Goal: Task Accomplishment & Management: Use online tool/utility

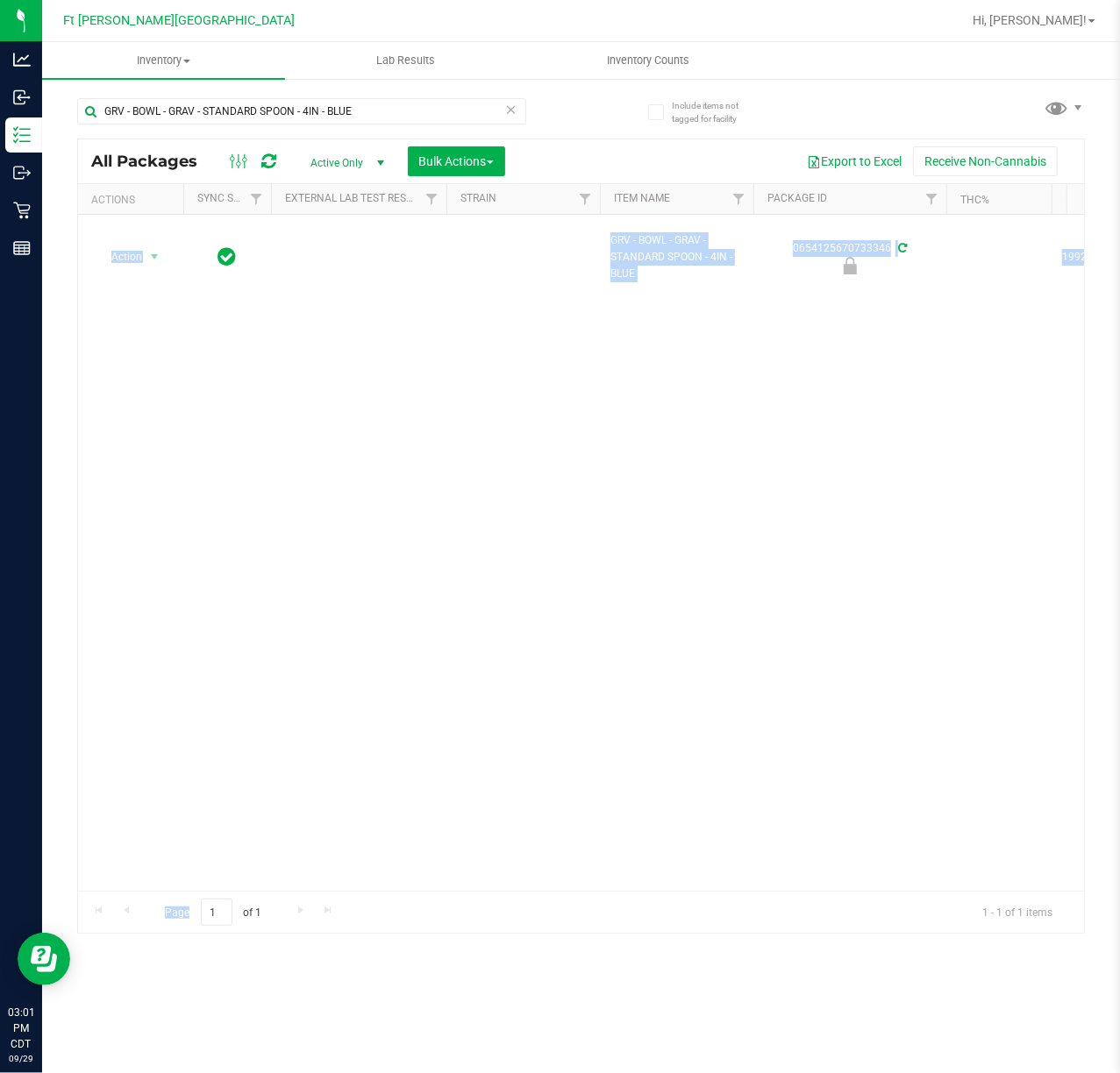
click at [425, 680] on div "Action Action Edit attributes Global inventory Locate package Package audit log…" at bounding box center [581, 552] width 1006 height 676
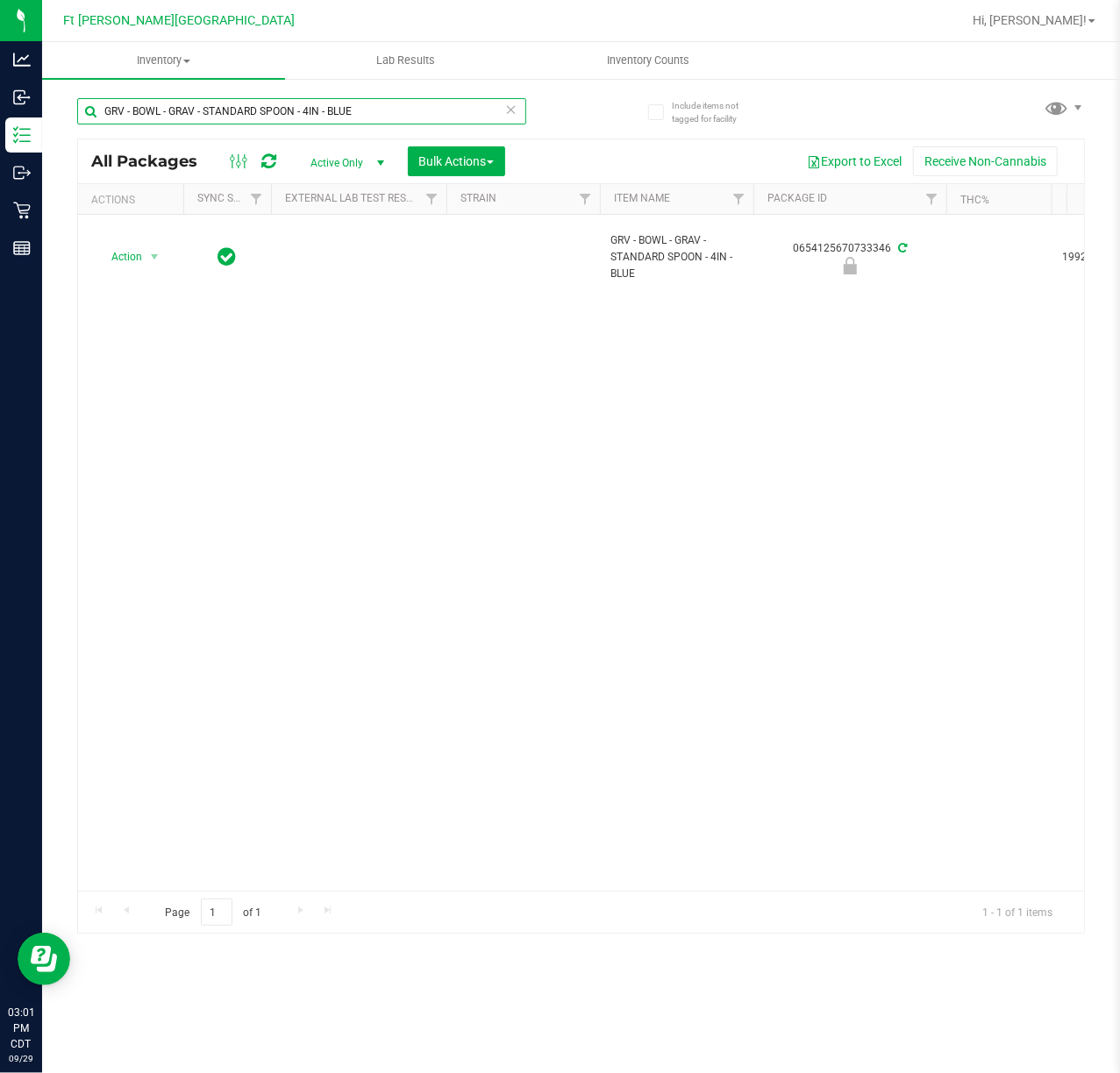
click at [521, 103] on input "GRV - BOWL - GRAV - STANDARD SPOON - 4IN - BLUE" at bounding box center [301, 111] width 449 height 27
click at [509, 107] on icon at bounding box center [511, 108] width 12 height 21
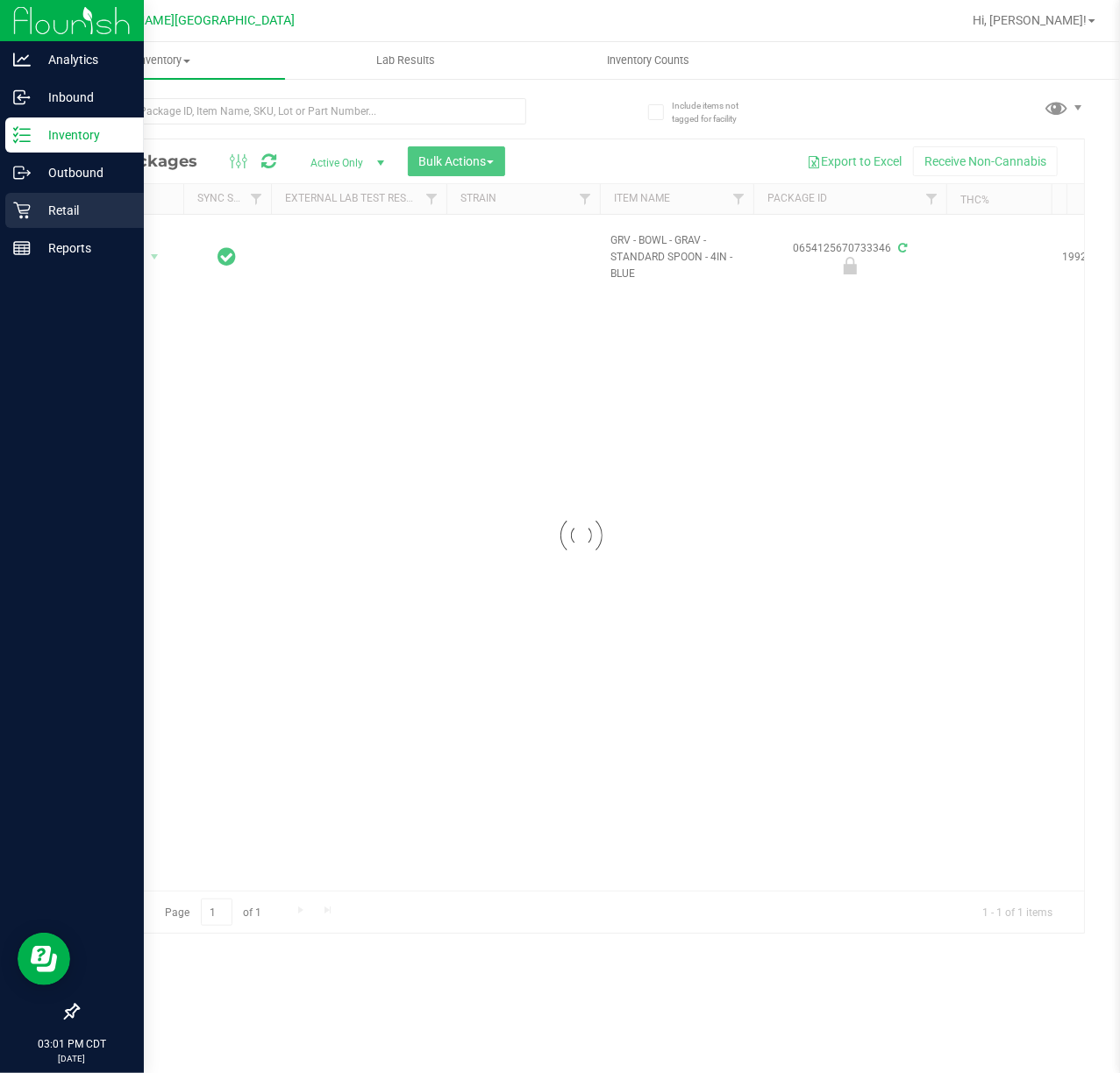
click at [39, 207] on p "Retail" at bounding box center [83, 210] width 105 height 21
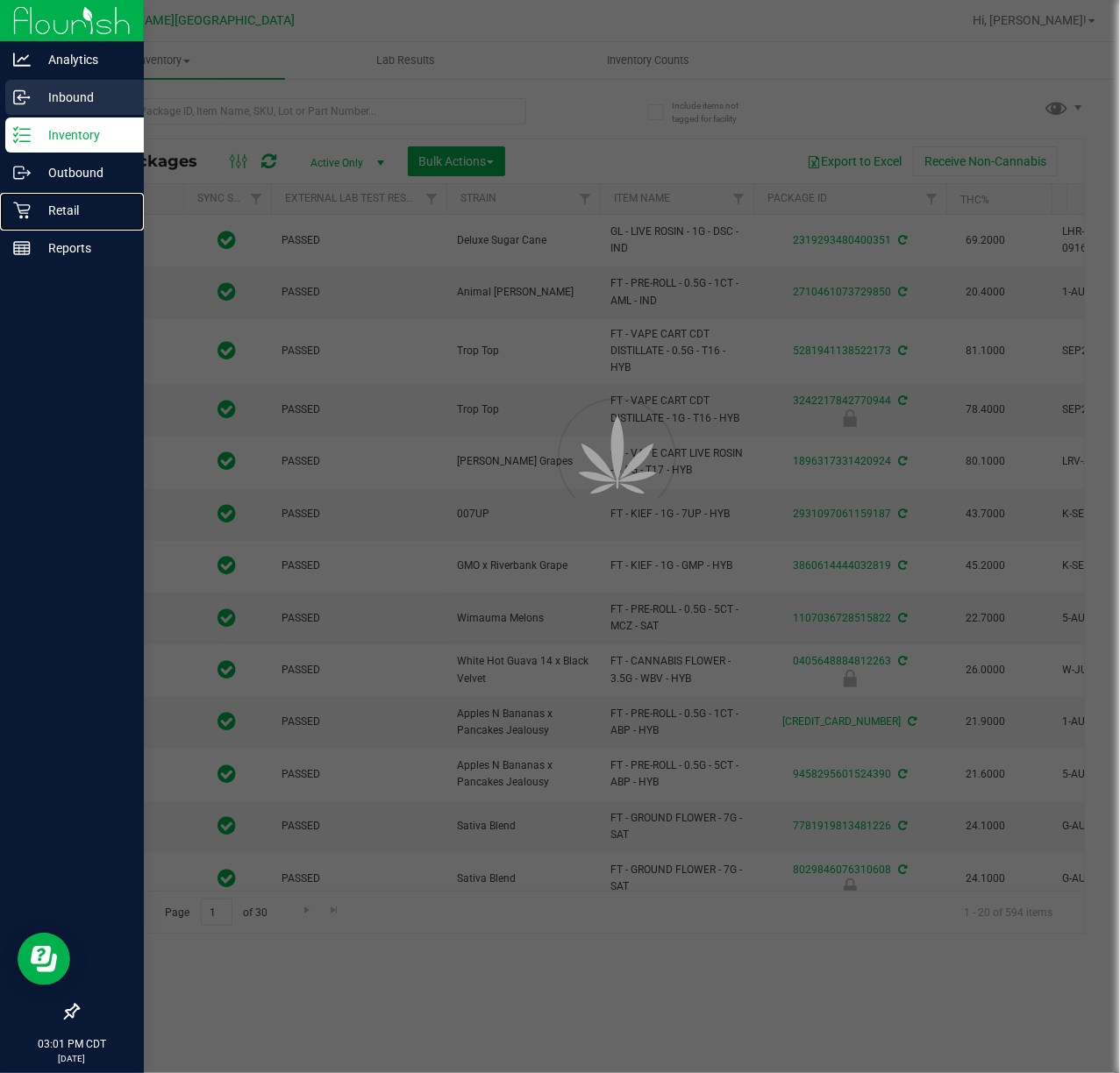
type input "[DATE]"
click at [67, 134] on p "Inventory" at bounding box center [83, 135] width 105 height 21
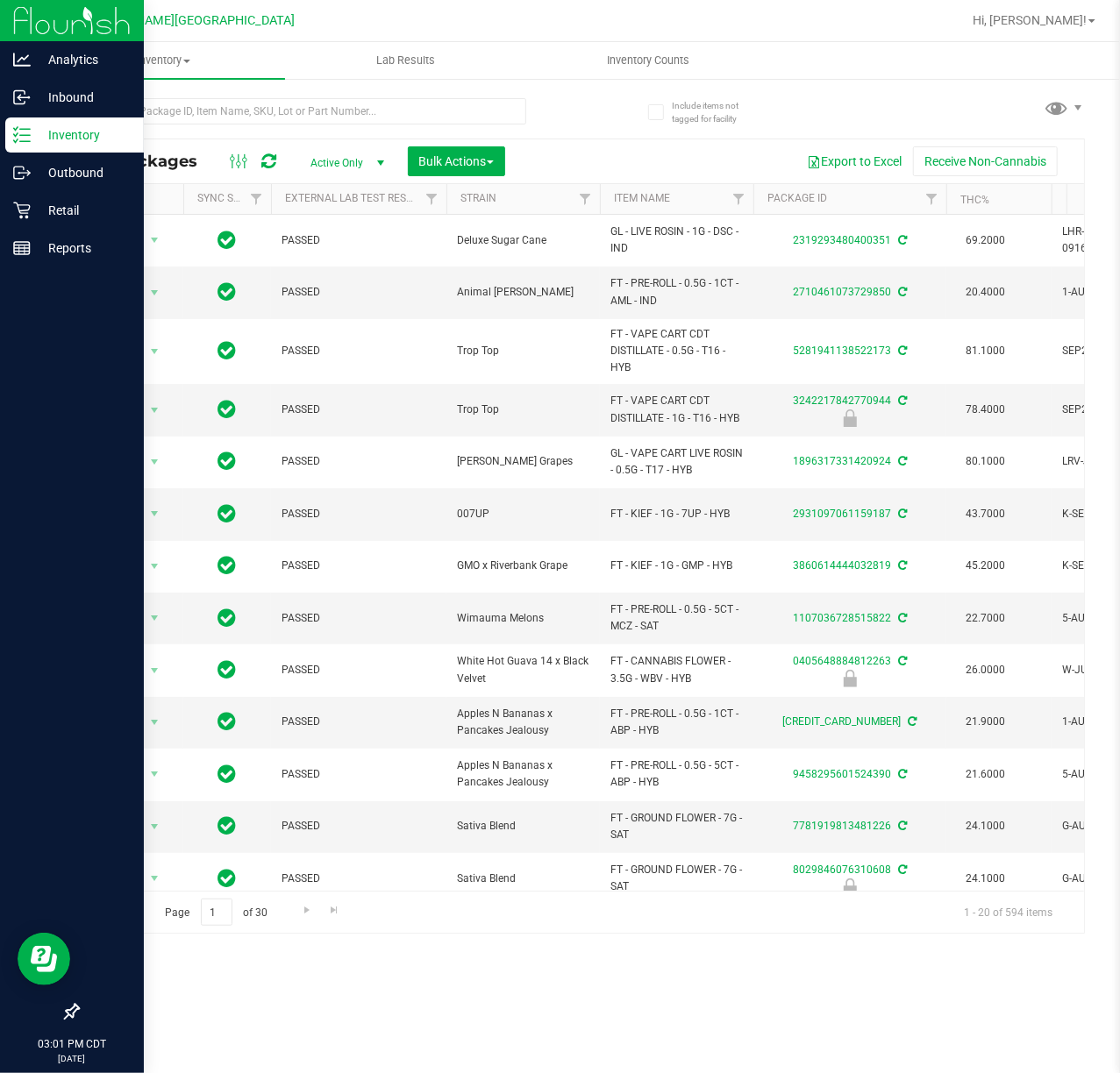
click at [67, 134] on p "Inventory" at bounding box center [83, 135] width 105 height 21
click at [48, 208] on p "Retail" at bounding box center [83, 210] width 105 height 21
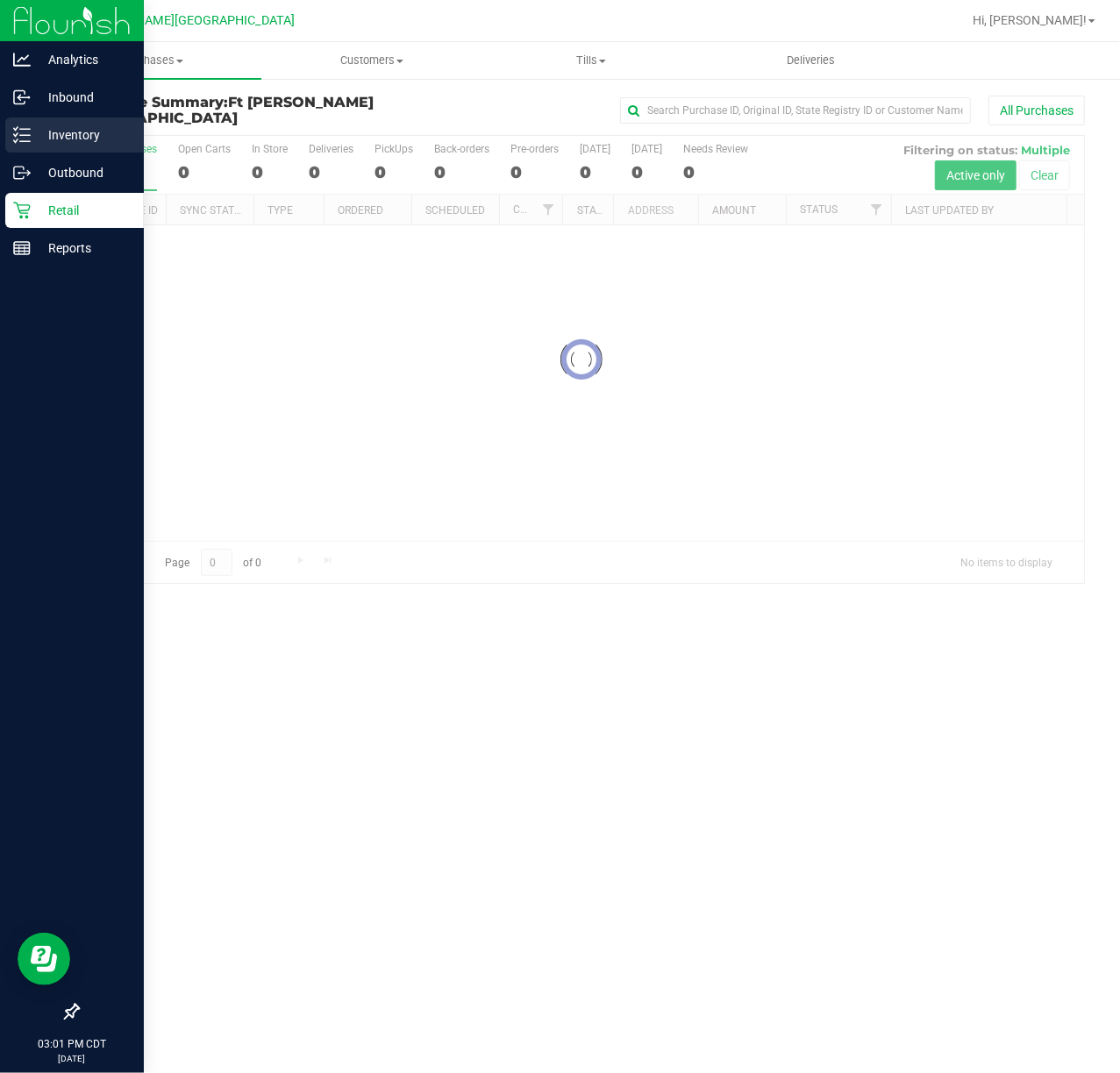
click at [64, 138] on p "Inventory" at bounding box center [83, 135] width 105 height 21
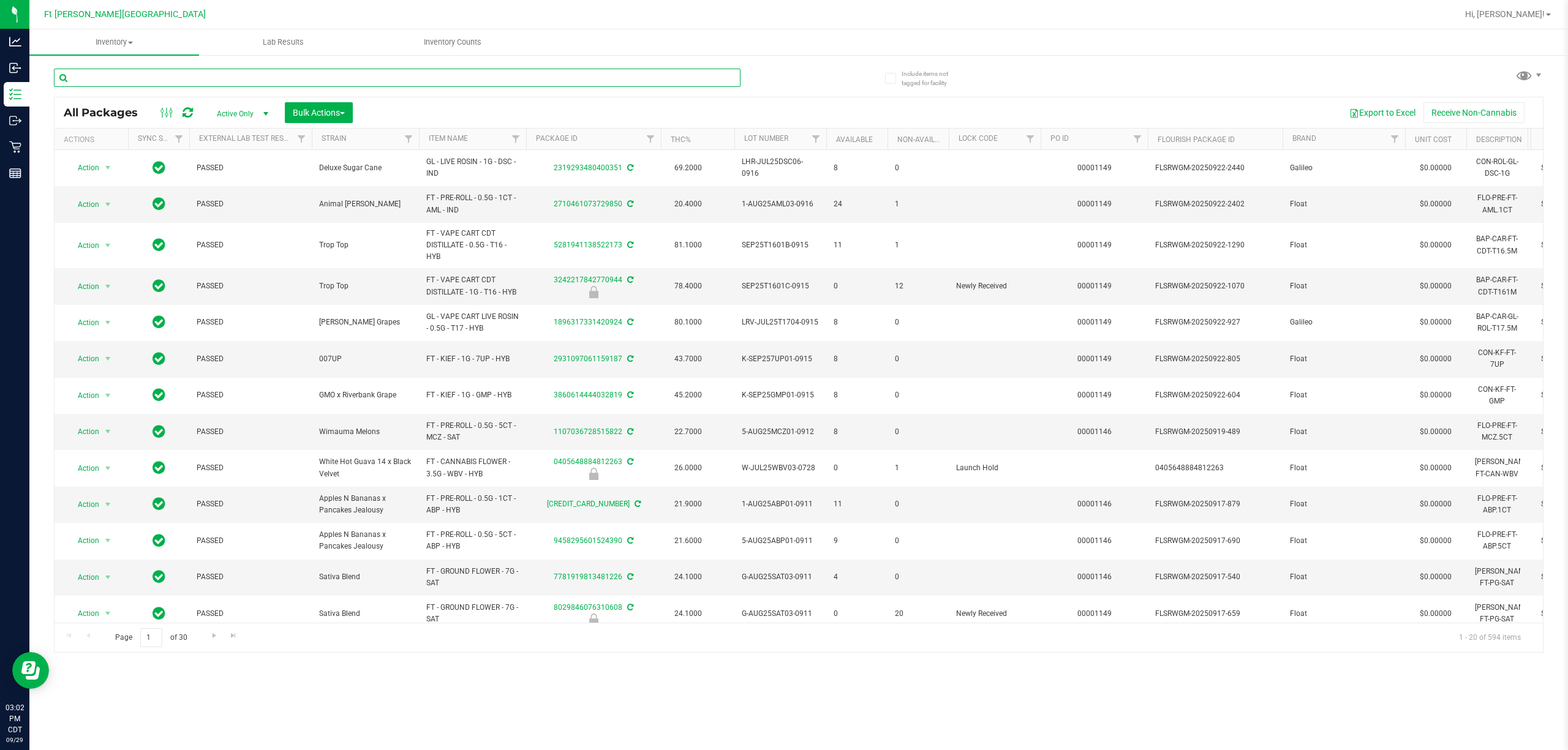
click at [683, 83] on input "text" at bounding box center [397, 77] width 687 height 19
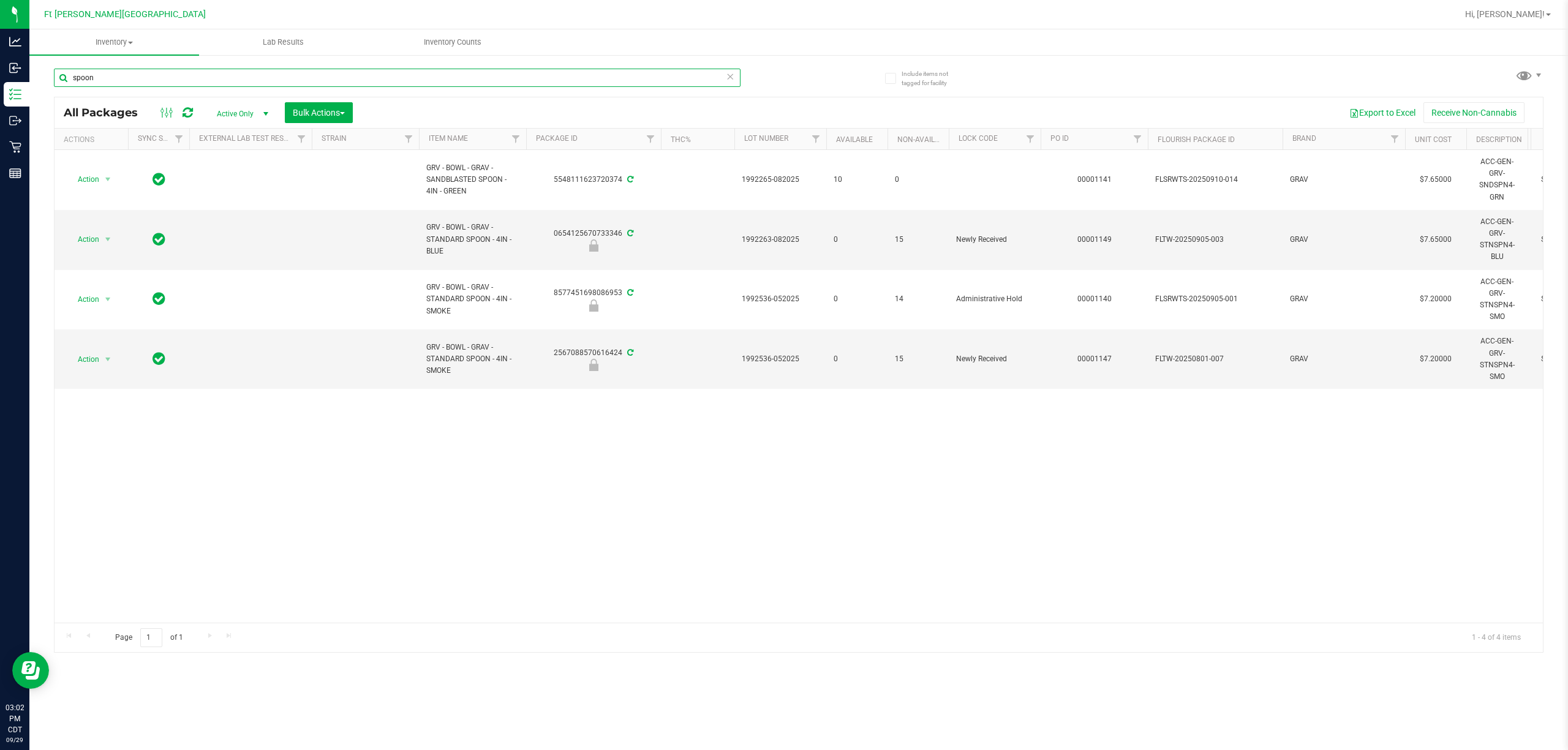
type input "spoon"
click at [99, 366] on span "Action" at bounding box center [84, 359] width 33 height 17
click at [113, 456] on li "Print package label" at bounding box center [107, 454] width 79 height 19
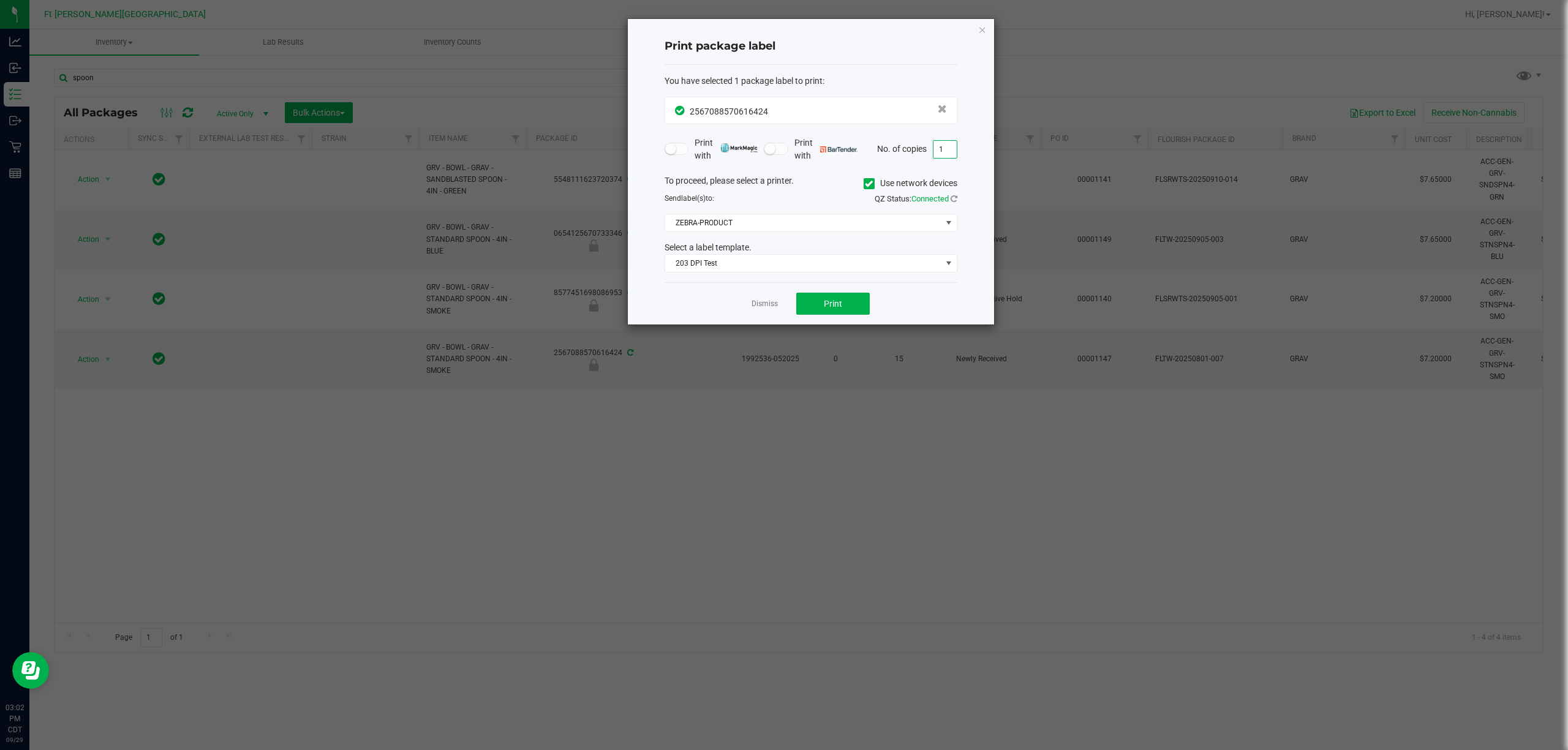
click at [782, 150] on input "1" at bounding box center [945, 149] width 24 height 17
type input "15"
click at [782, 270] on span "203 DPI Test" at bounding box center [803, 263] width 276 height 17
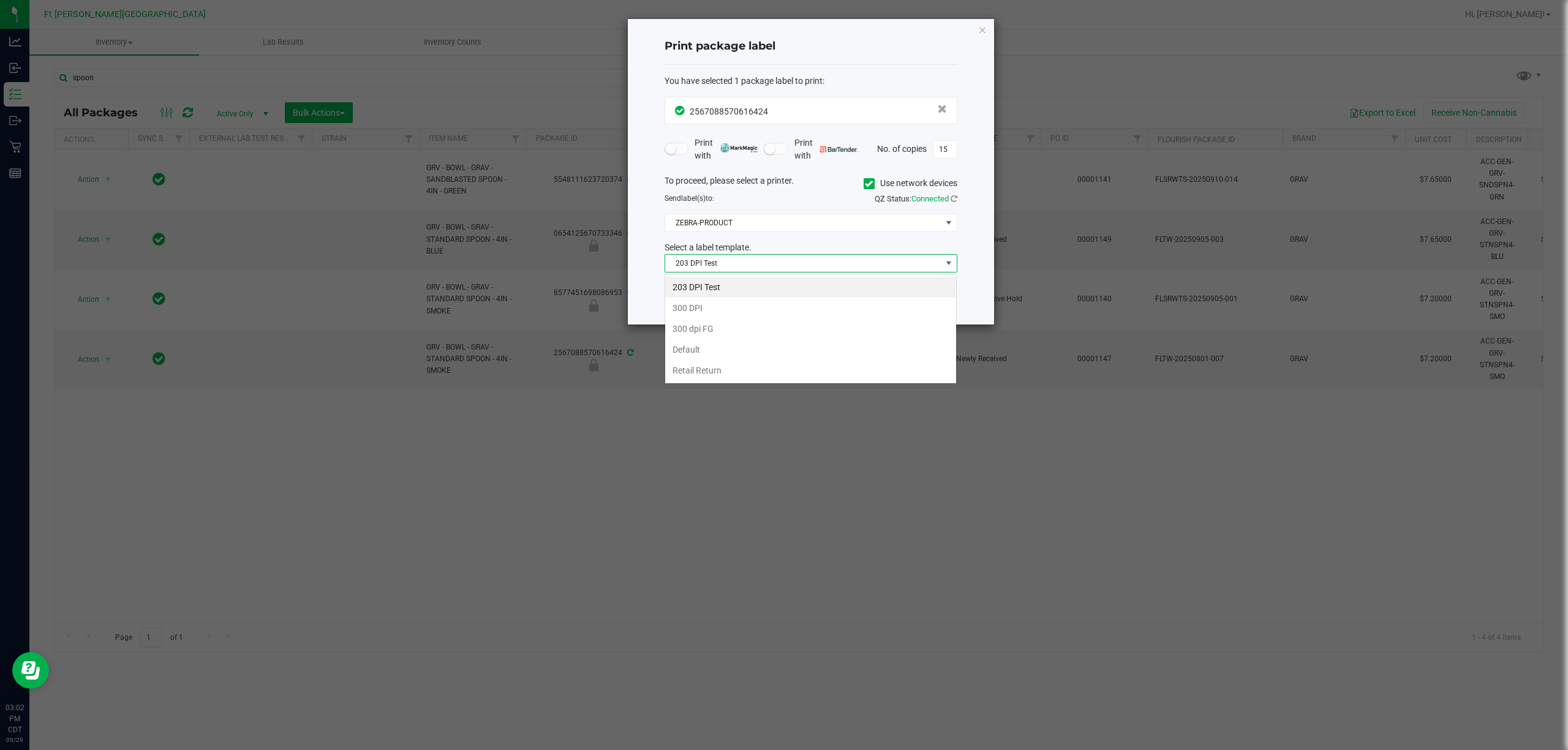
scroll to position [19, 292]
click at [782, 281] on li "203 DPI Test" at bounding box center [811, 287] width 291 height 21
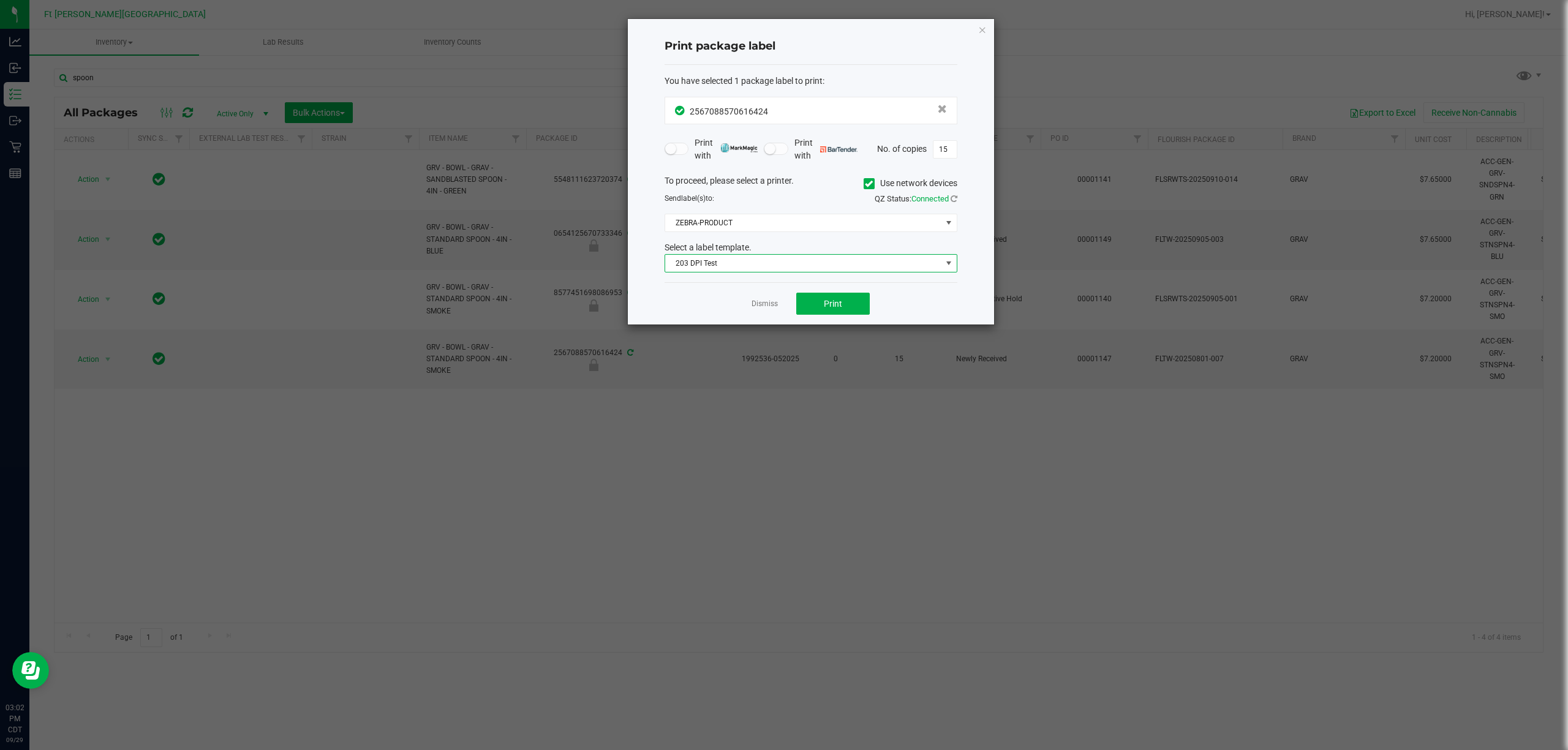
click at [782, 265] on span "203 DPI Test" at bounding box center [803, 263] width 276 height 17
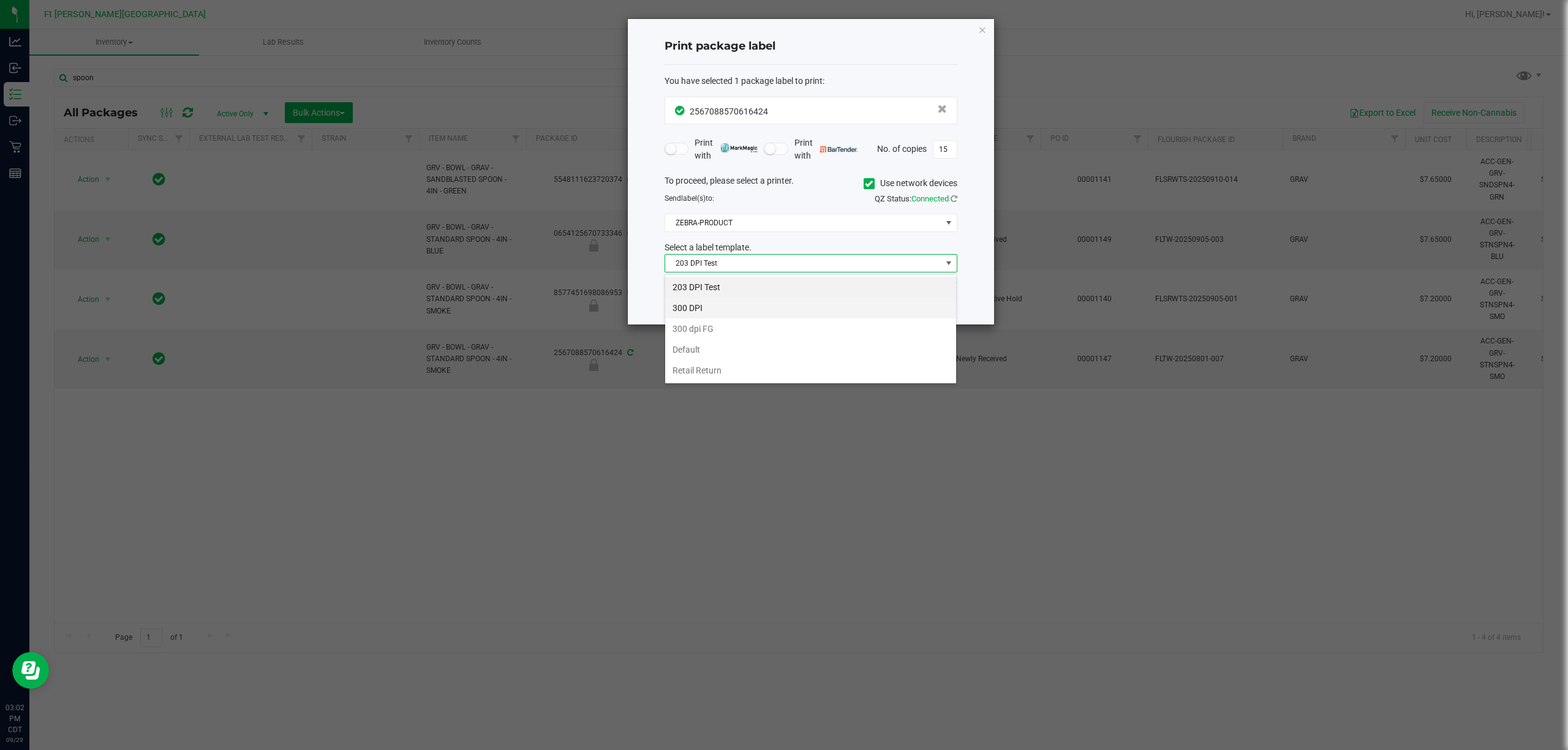
click at [782, 302] on li "300 DPI" at bounding box center [811, 308] width 291 height 21
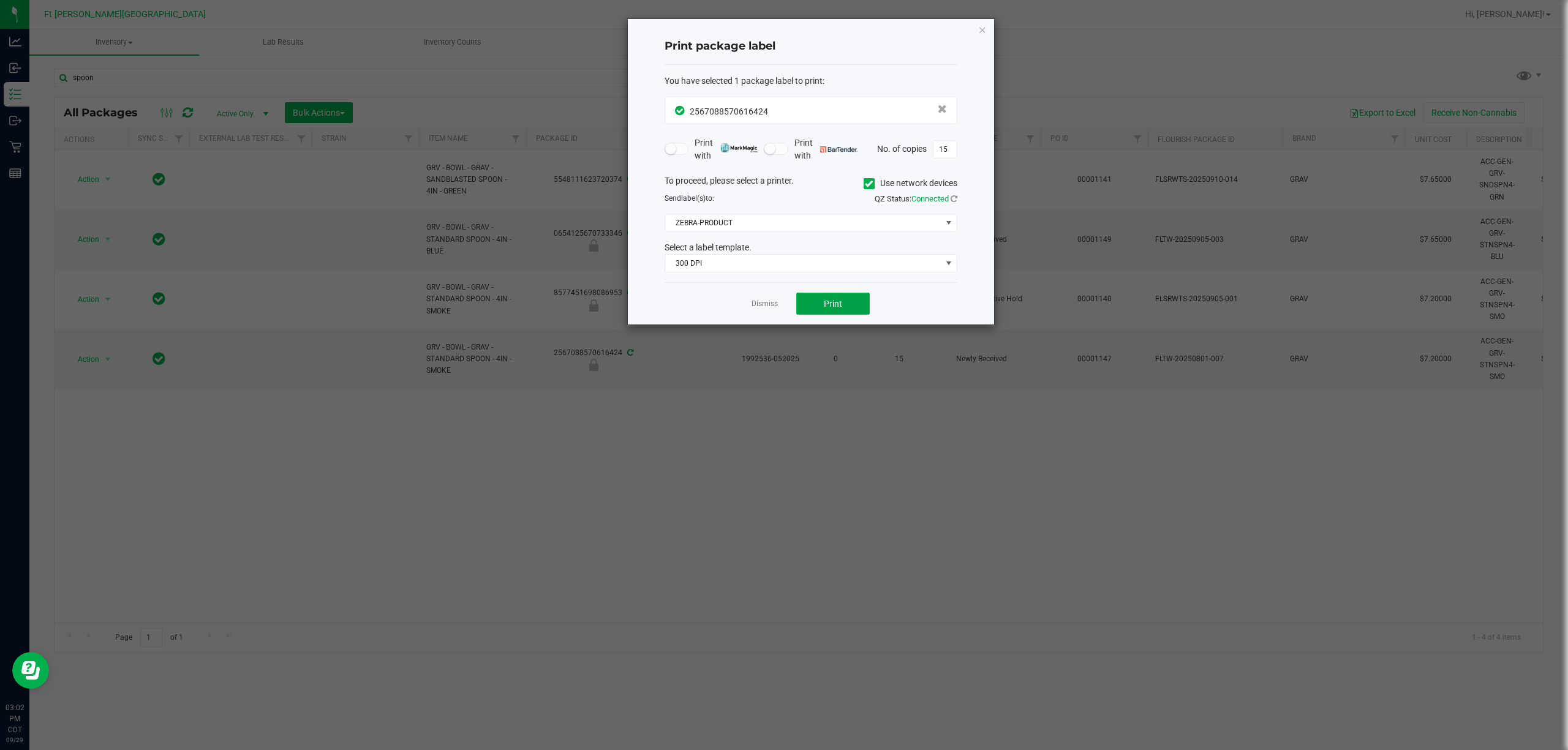
click at [782, 299] on span "Print" at bounding box center [833, 303] width 19 height 10
click at [777, 294] on div "Dismiss Print" at bounding box center [811, 303] width 293 height 42
click at [773, 301] on link "Dismiss" at bounding box center [764, 303] width 26 height 10
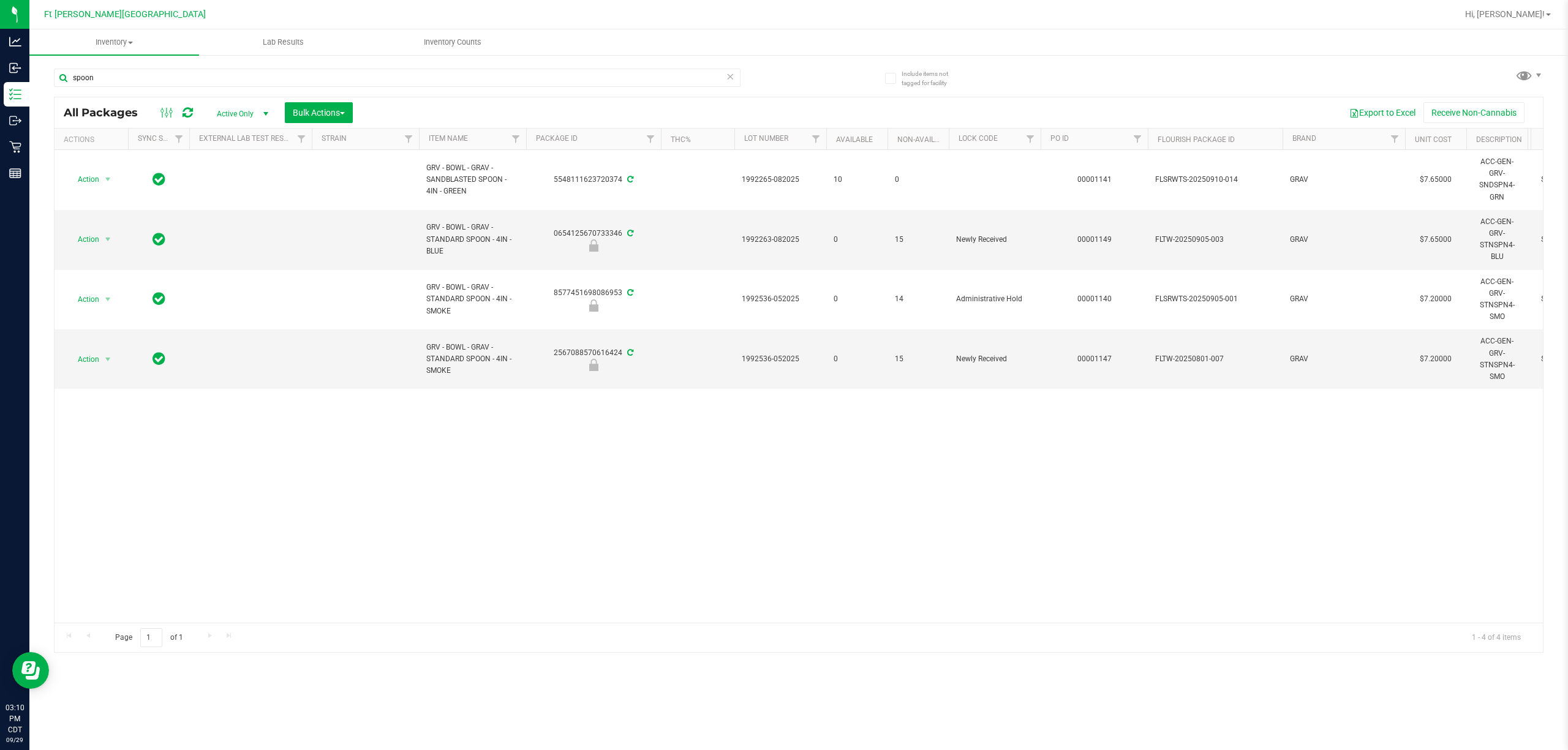
click at [773, 301] on span "1992536-052025" at bounding box center [780, 299] width 77 height 12
click at [634, 91] on div "spoon" at bounding box center [397, 82] width 687 height 28
click at [635, 75] on input "spoon" at bounding box center [397, 77] width 687 height 19
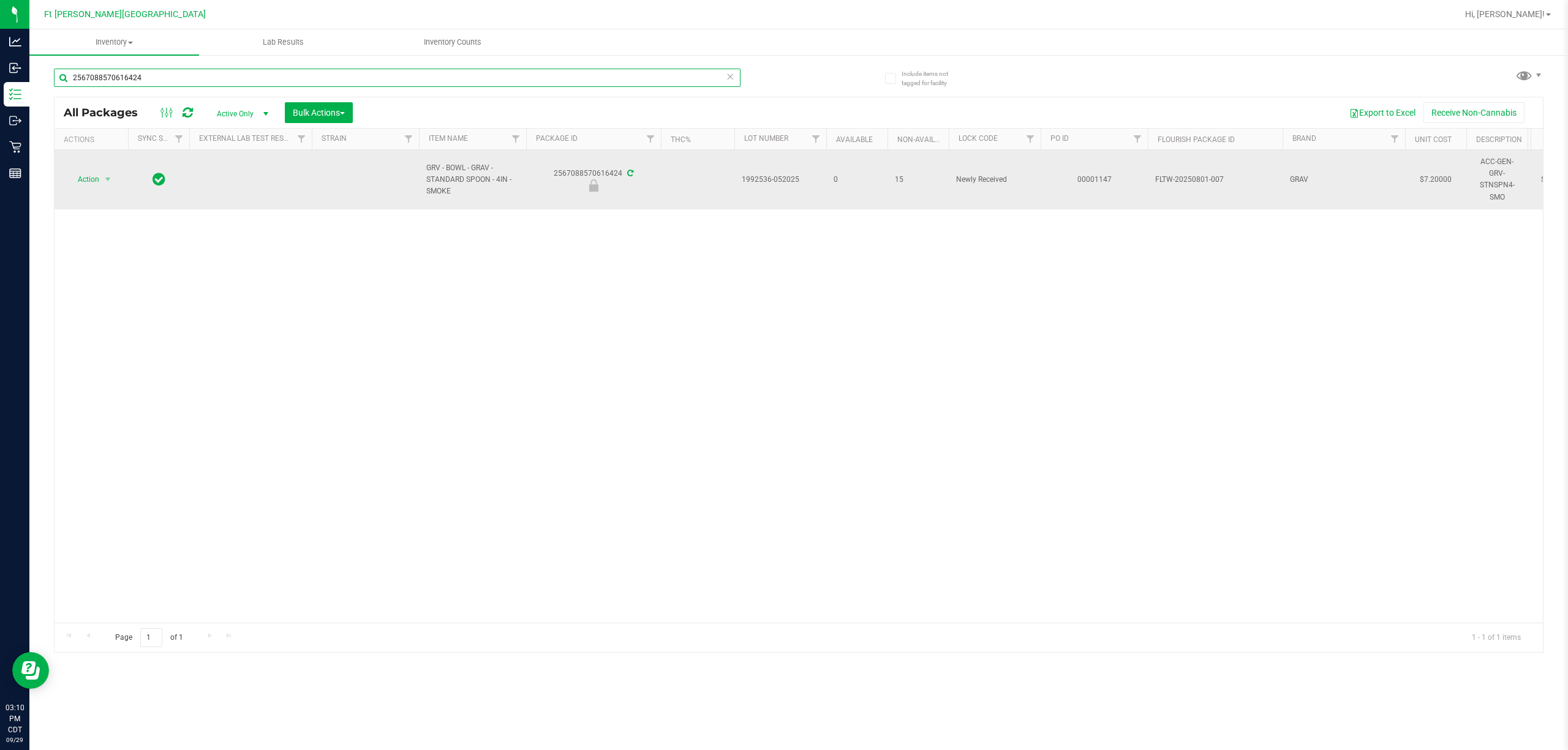
type input "2567088570616424"
click at [79, 185] on span "Action" at bounding box center [84, 179] width 33 height 17
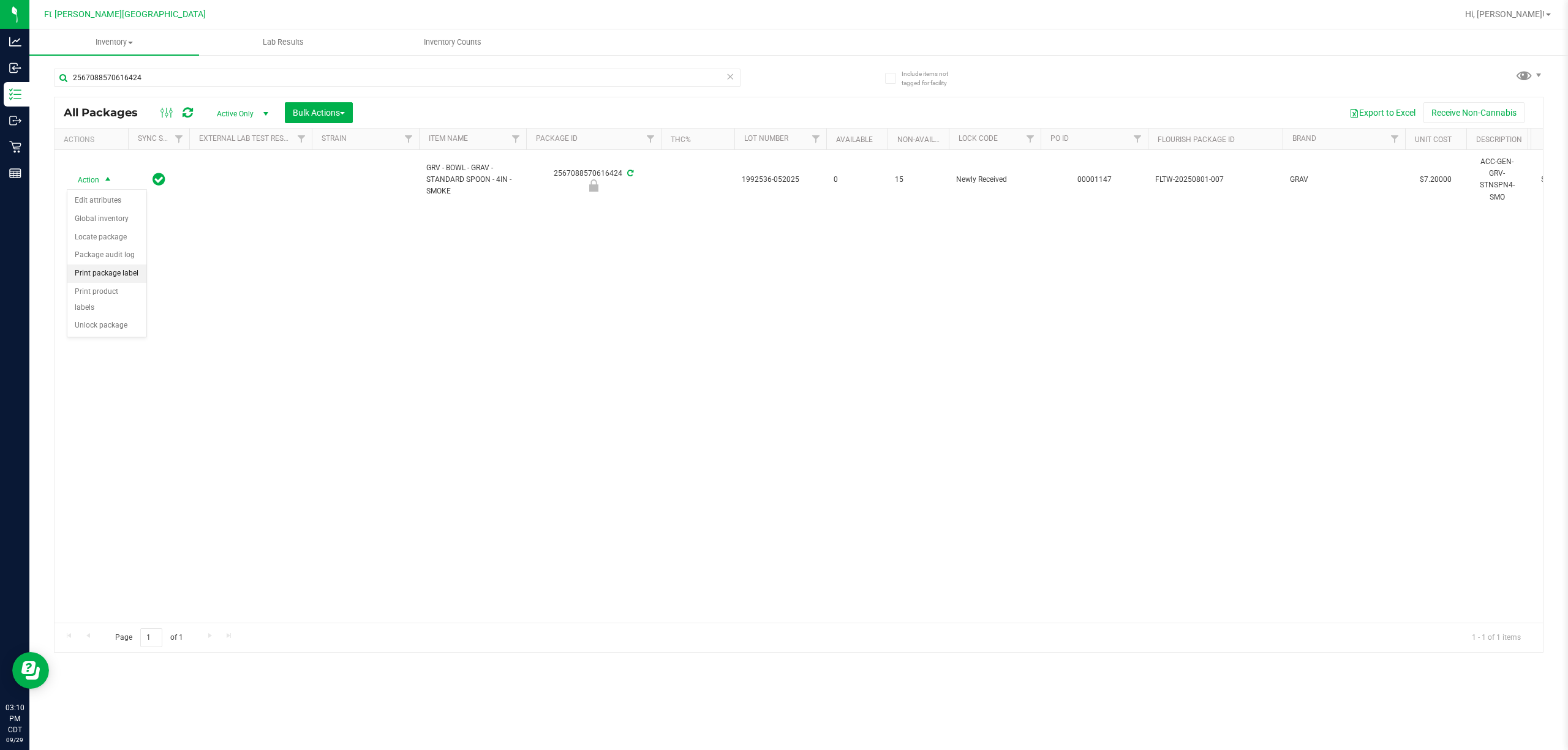
click at [103, 275] on li "Print package label" at bounding box center [107, 273] width 79 height 19
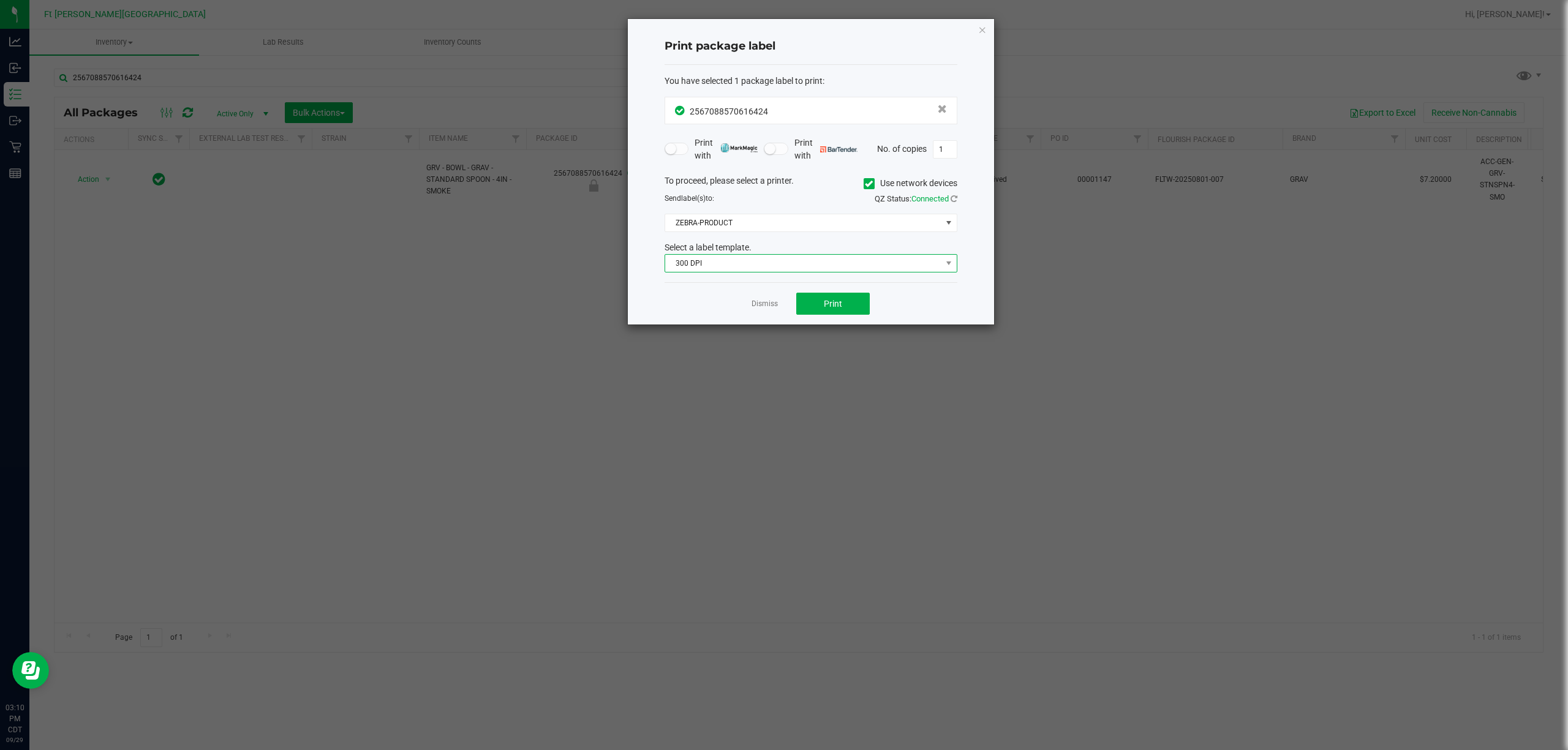
click at [780, 270] on span "300 DPI" at bounding box center [803, 263] width 276 height 17
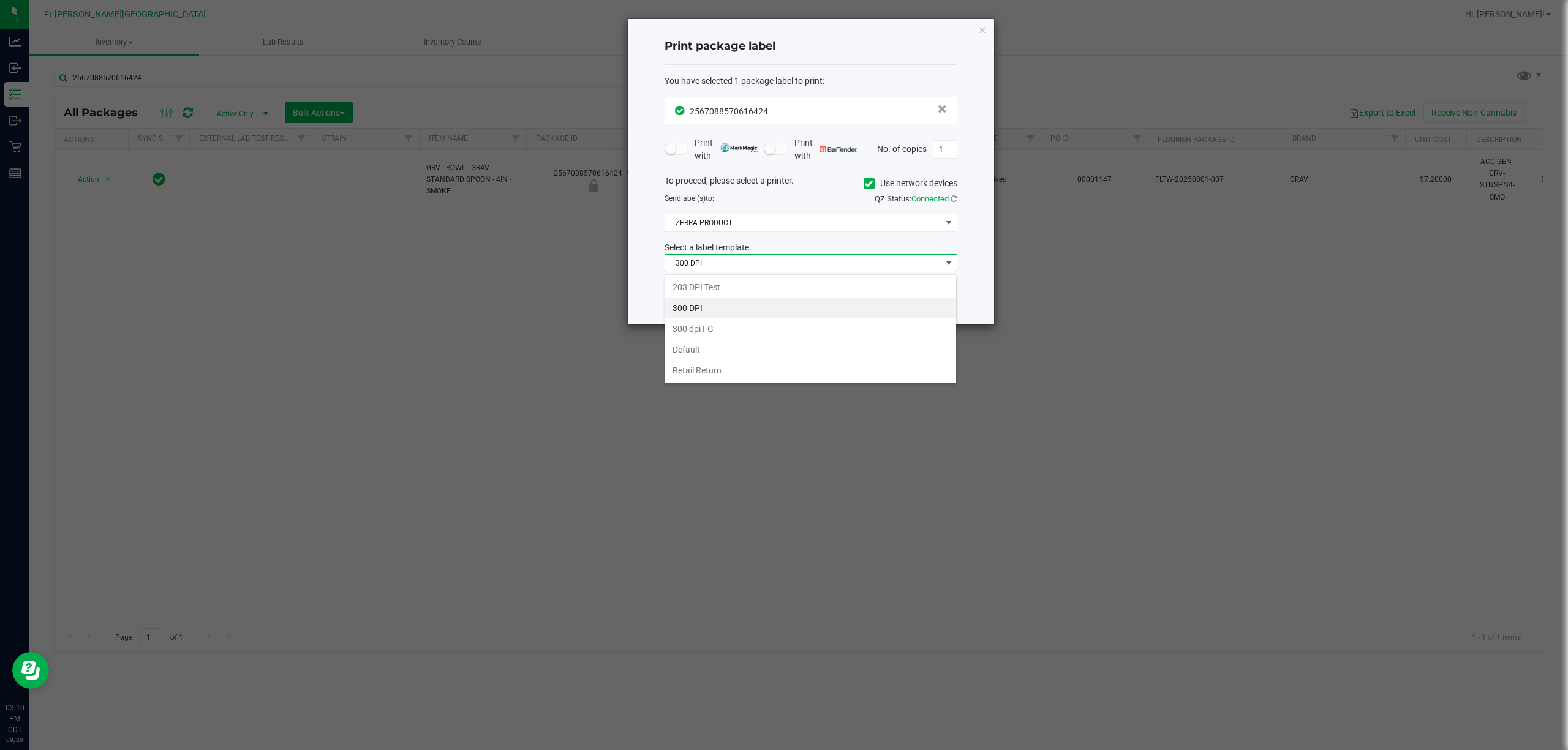
scroll to position [19, 292]
drag, startPoint x: 769, startPoint y: 279, endPoint x: 788, endPoint y: 254, distance: 31.4
click at [769, 278] on li "203 DPI Test" at bounding box center [811, 287] width 291 height 21
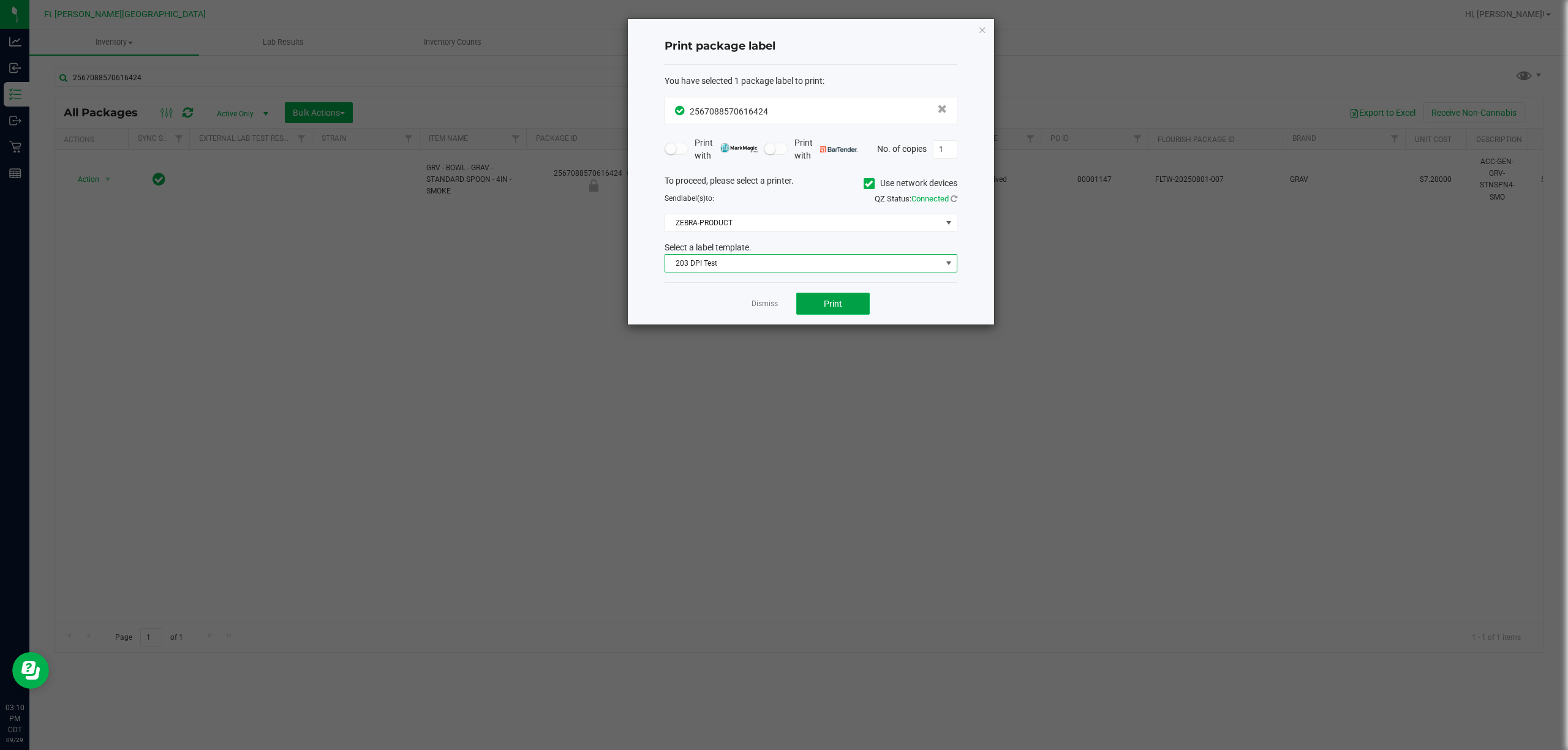
click at [782, 307] on span "Print" at bounding box center [833, 303] width 19 height 10
click at [755, 309] on link "Dismiss" at bounding box center [764, 303] width 26 height 10
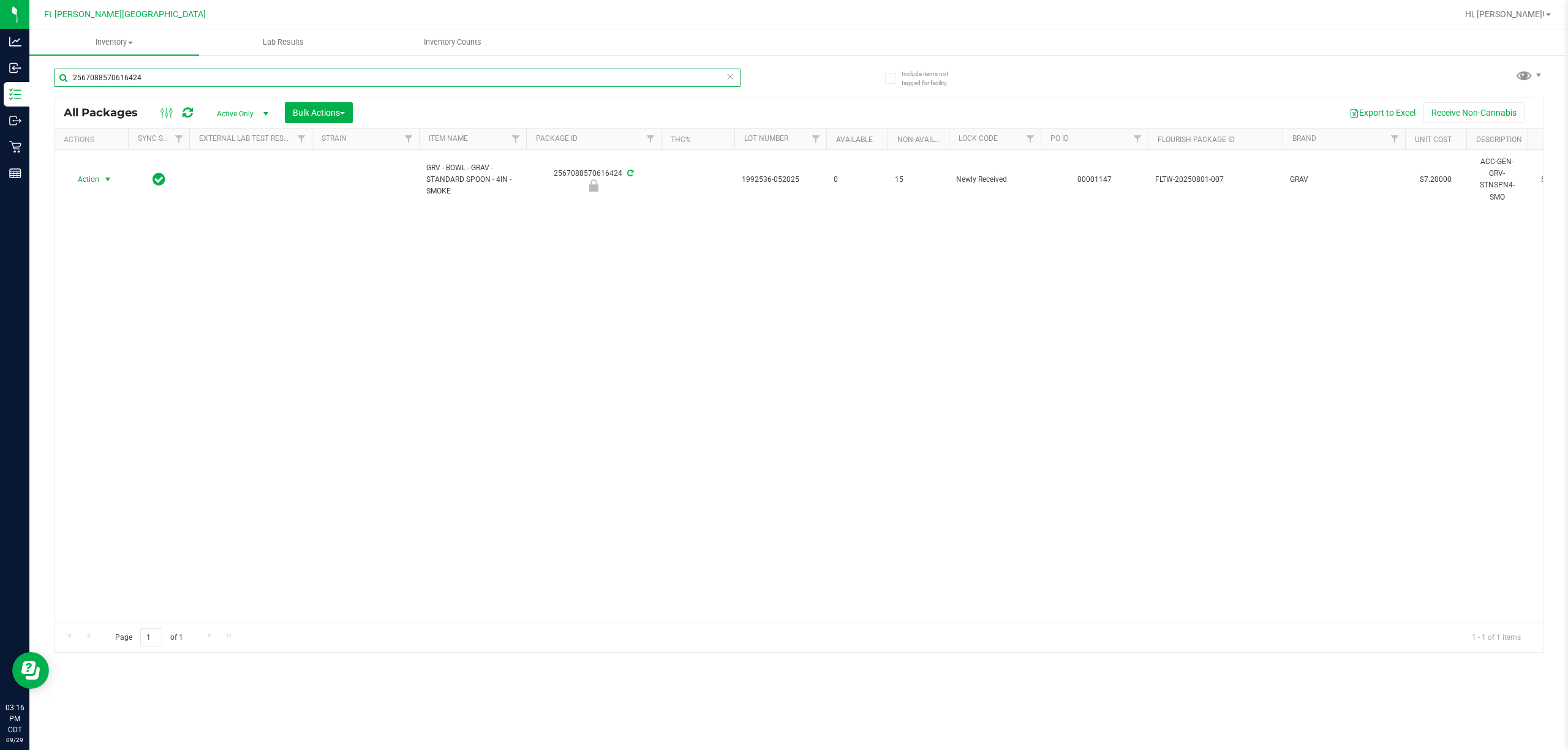
click at [716, 79] on input "2567088570616424" at bounding box center [397, 77] width 687 height 19
click at [715, 77] on input "2567088570616424" at bounding box center [397, 77] width 687 height 19
click at [731, 79] on icon at bounding box center [730, 75] width 8 height 15
click at [657, 77] on input "text" at bounding box center [397, 77] width 687 height 19
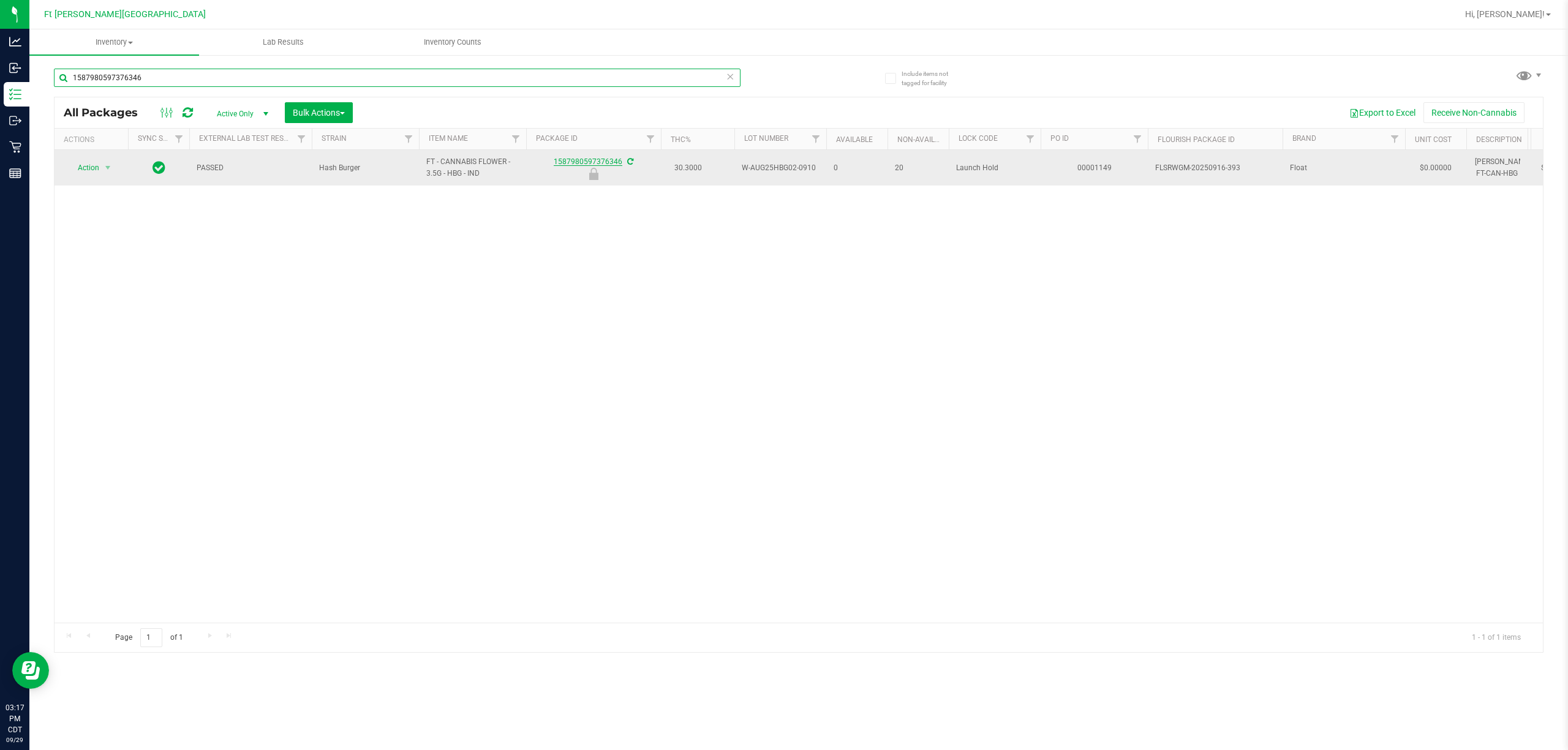
type input "1587980597376346"
click at [564, 163] on link "1587980597376346" at bounding box center [587, 162] width 68 height 8
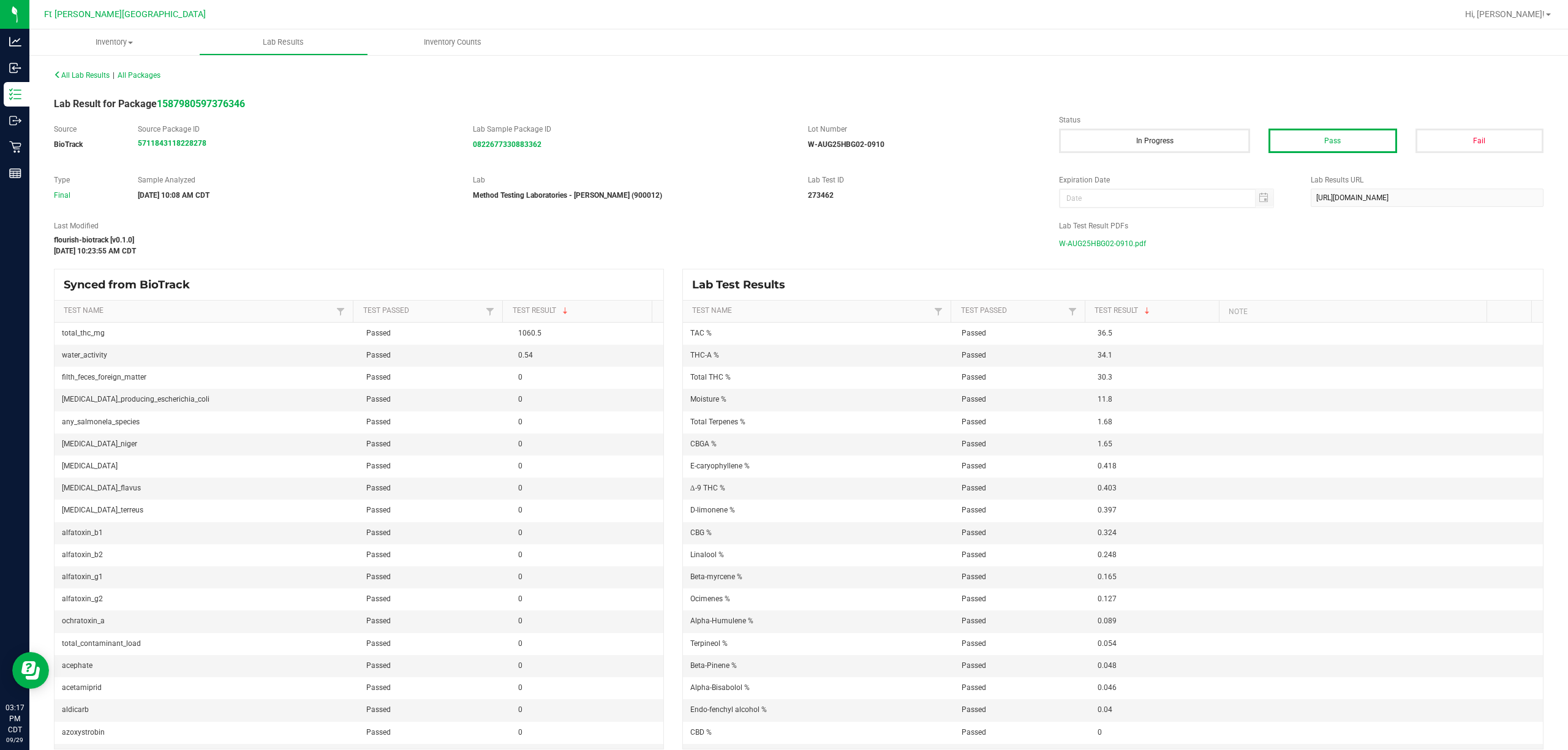
click at [782, 243] on span "W-AUG25HBG02-0910.pdf" at bounding box center [1103, 243] width 87 height 19
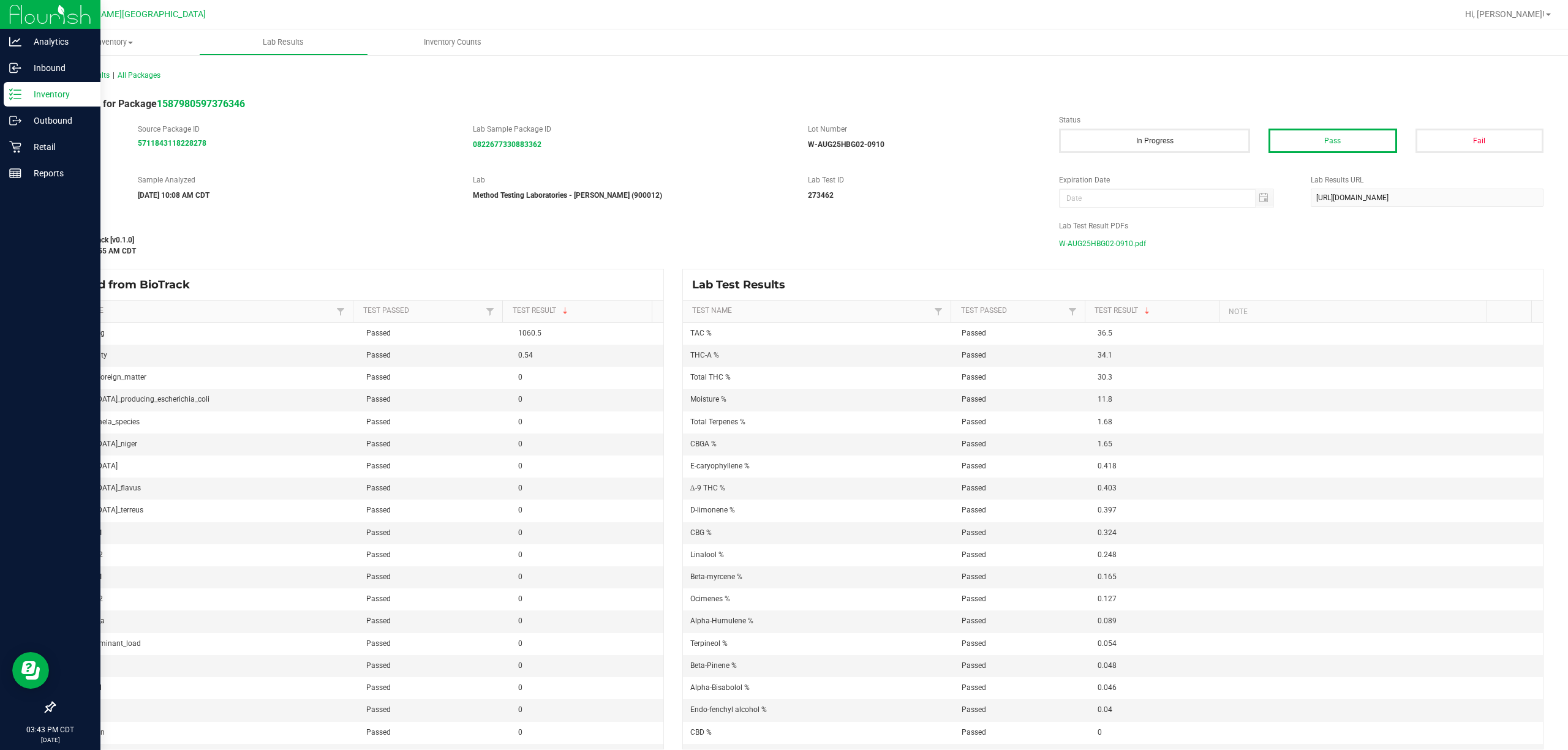
click at [16, 94] on line at bounding box center [17, 94] width 7 height 0
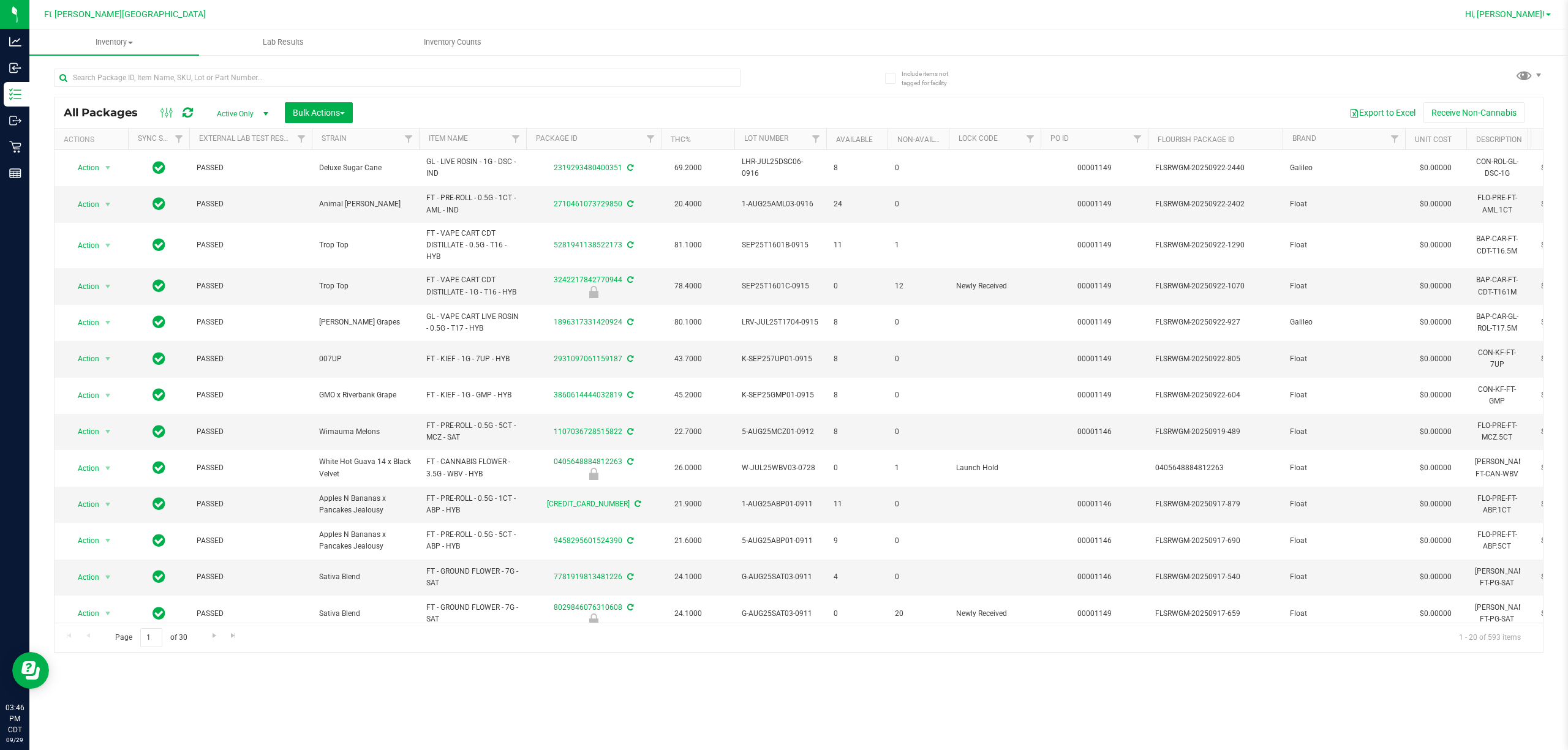
click at [782, 13] on span "Hi, [PERSON_NAME]!" at bounding box center [1504, 14] width 80 height 10
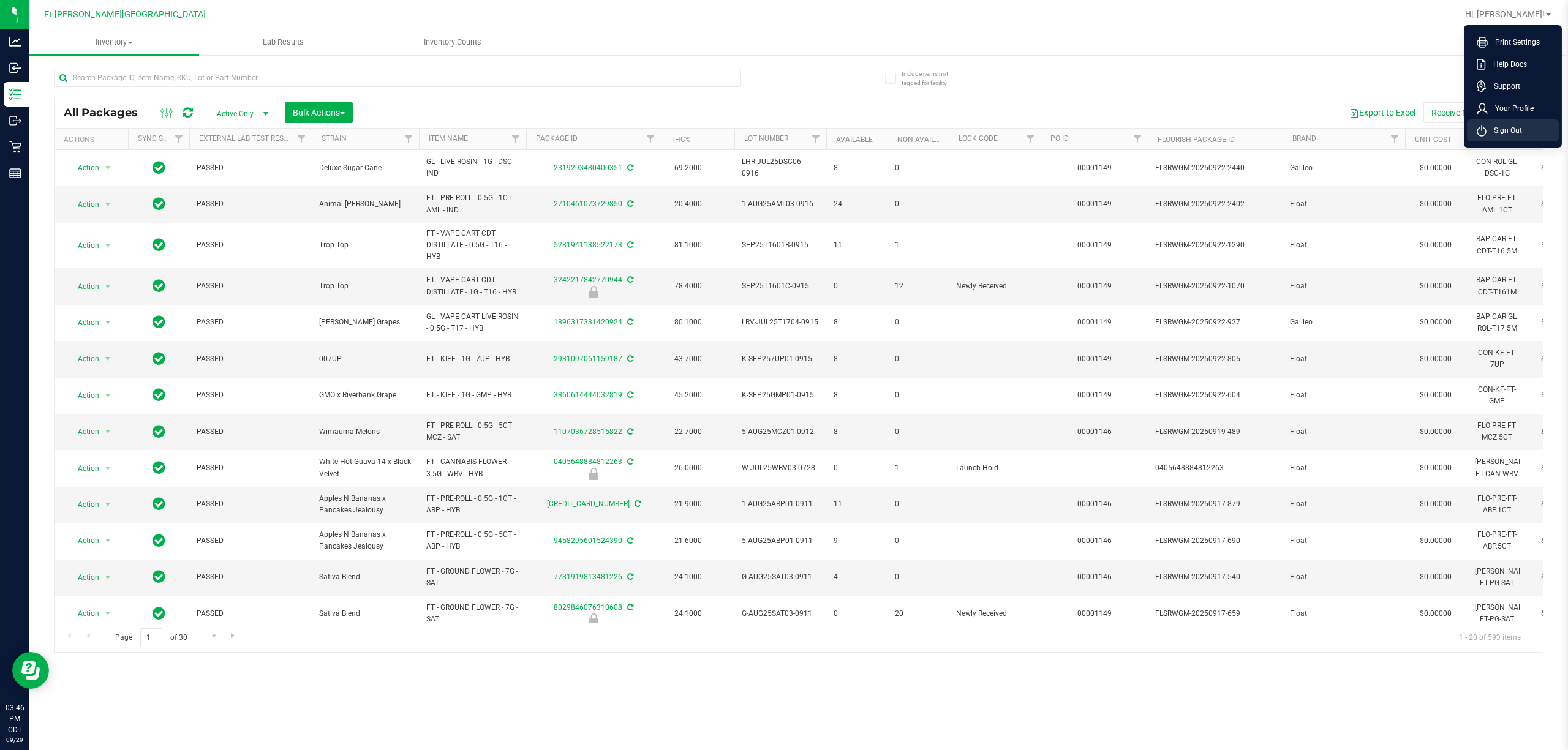
click at [782, 129] on span "Sign Out" at bounding box center [1504, 131] width 35 height 12
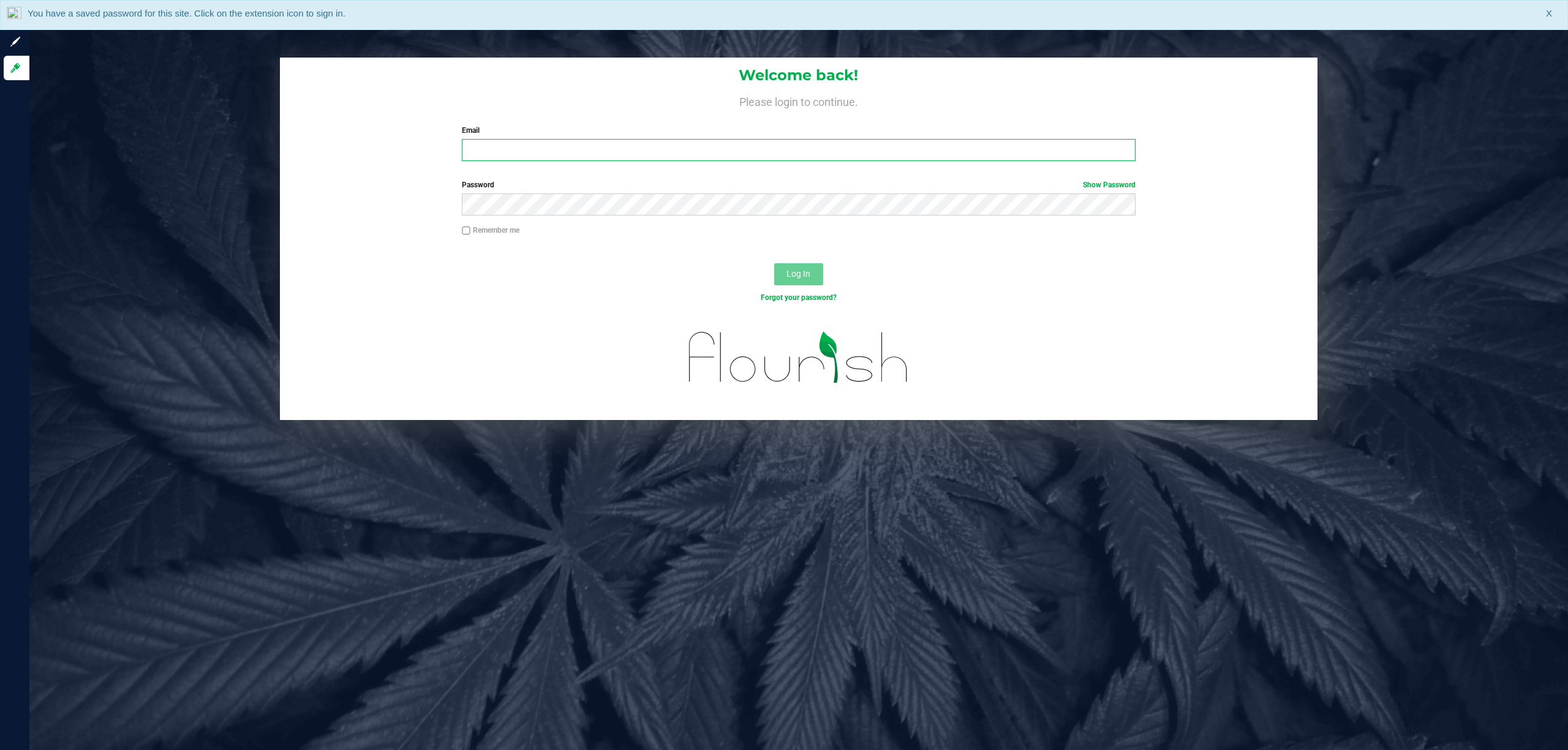
click at [560, 142] on input "Email" at bounding box center [799, 150] width 674 height 22
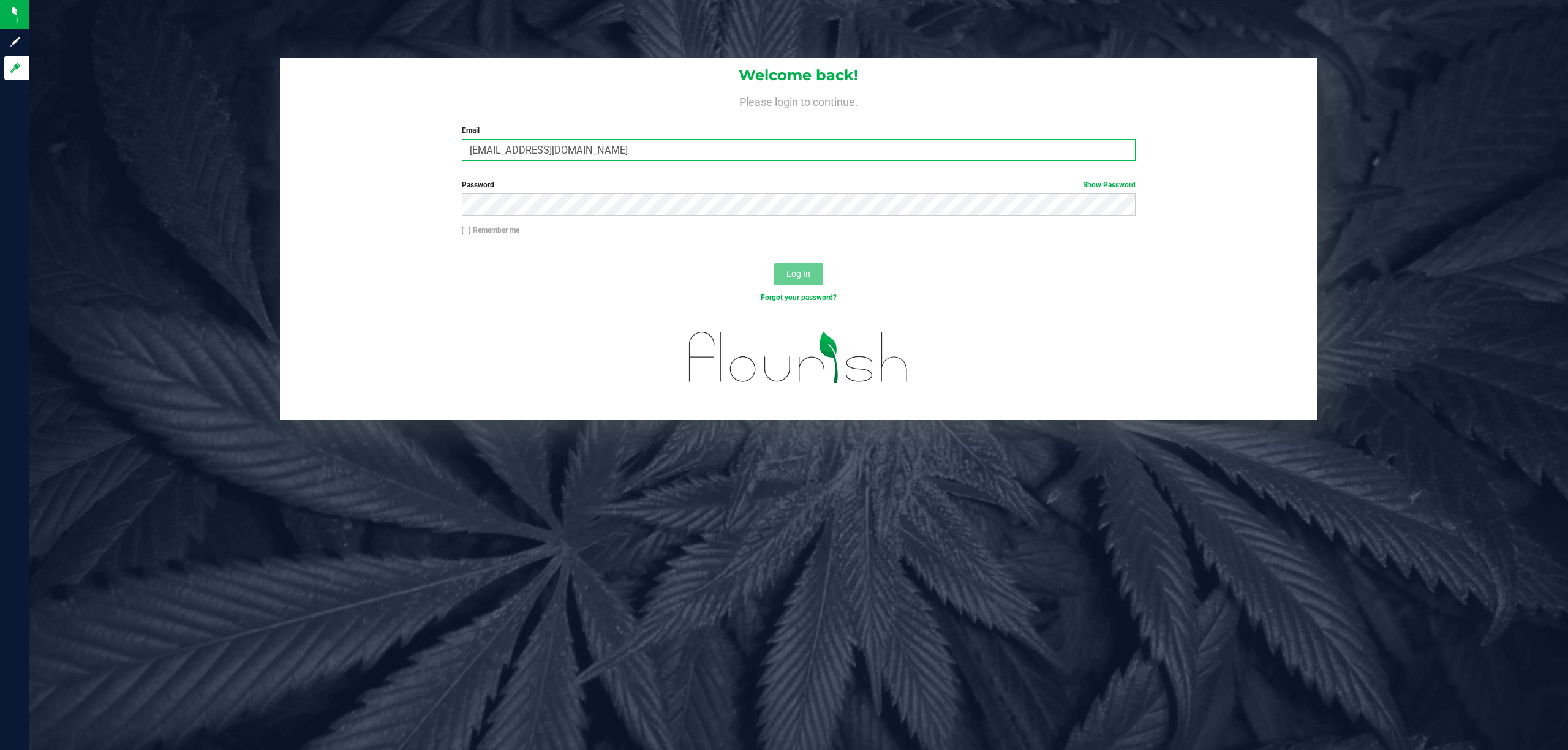
type input "[EMAIL_ADDRESS][DOMAIN_NAME]"
click at [774, 263] on button "Log In" at bounding box center [798, 274] width 49 height 22
